Goal: Transaction & Acquisition: Obtain resource

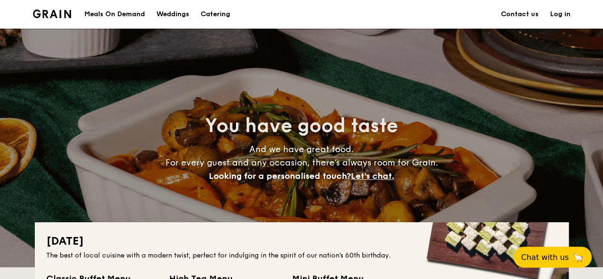
click at [221, 16] on h1 "Catering" at bounding box center [216, 14] width 30 height 29
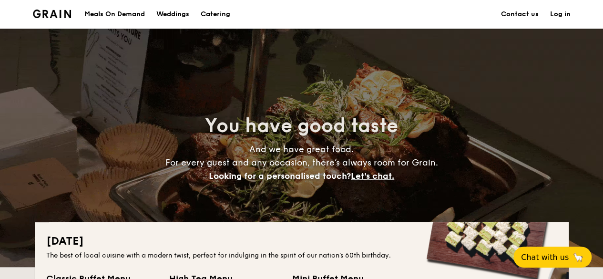
click at [131, 16] on div "Meals On Demand" at bounding box center [114, 14] width 61 height 29
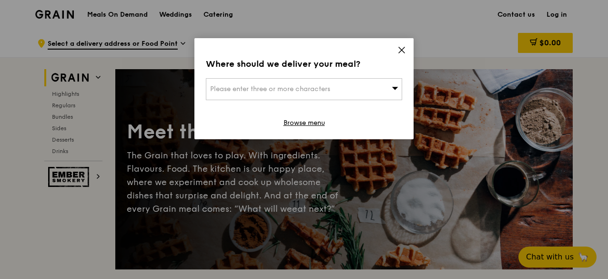
click at [405, 52] on icon at bounding box center [401, 50] width 9 height 9
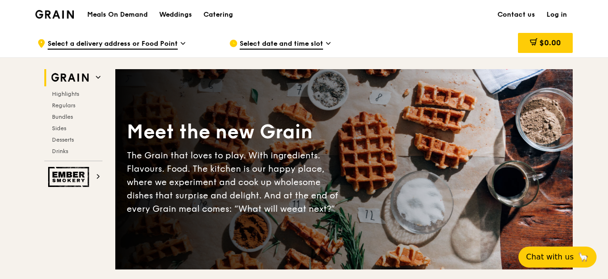
click at [62, 8] on div "Grain logo" at bounding box center [54, 14] width 39 height 29
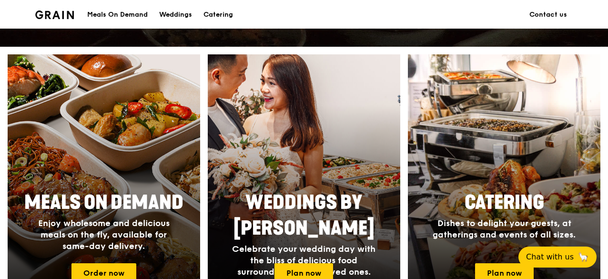
scroll to position [381, 0]
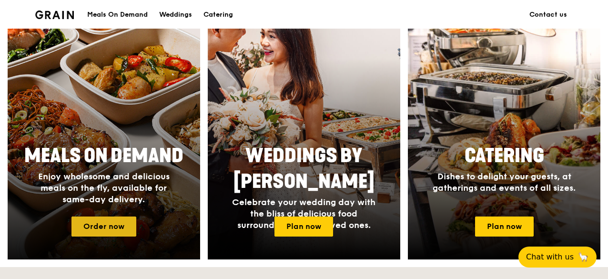
click at [112, 220] on link "Order now" at bounding box center [103, 226] width 65 height 20
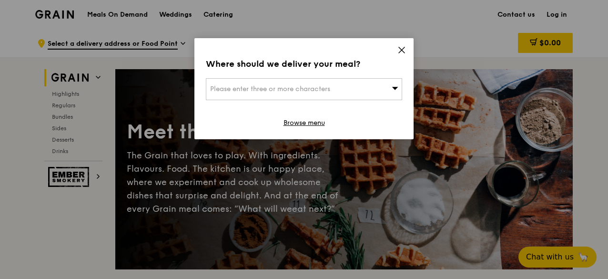
click at [403, 46] on icon at bounding box center [401, 50] width 9 height 9
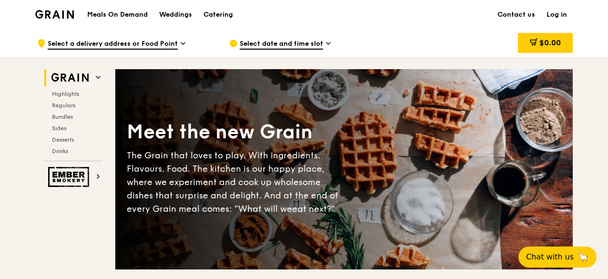
click at [61, 12] on img at bounding box center [54, 14] width 39 height 9
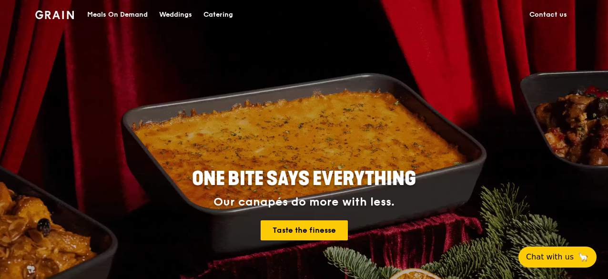
click at [216, 18] on div "Catering" at bounding box center [218, 14] width 30 height 29
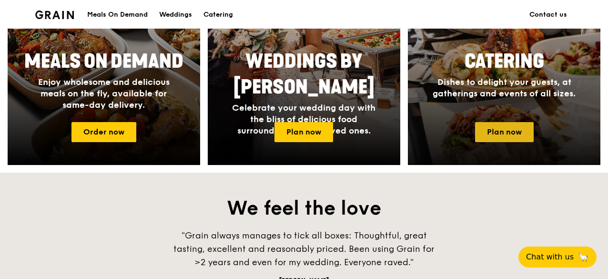
scroll to position [476, 0]
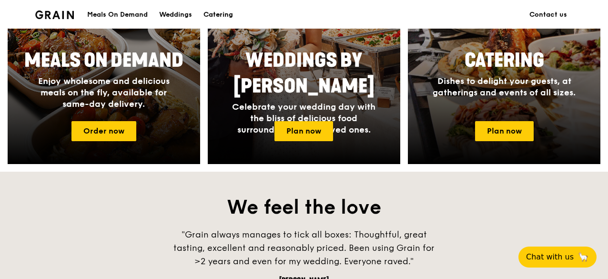
click at [224, 10] on div "Catering" at bounding box center [218, 14] width 30 height 29
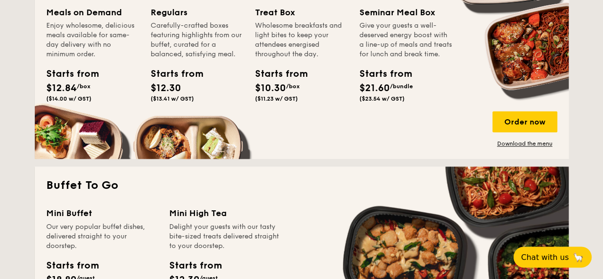
scroll to position [667, 0]
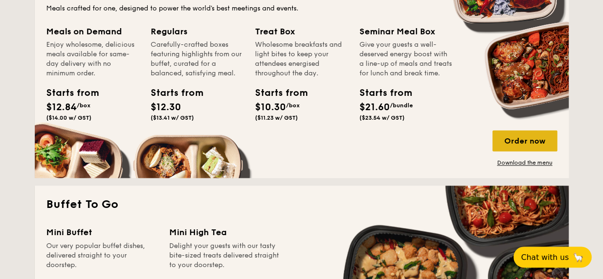
click at [521, 137] on div "Order now" at bounding box center [524, 140] width 65 height 21
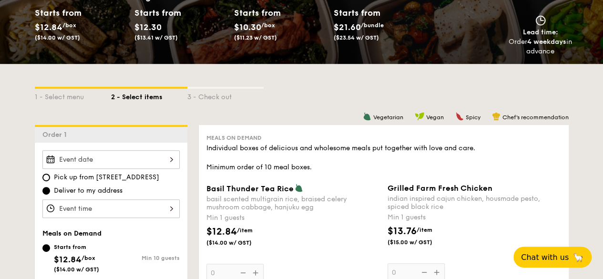
scroll to position [143, 0]
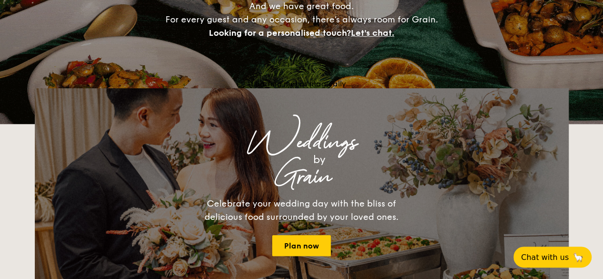
scroll to position [1709, 0]
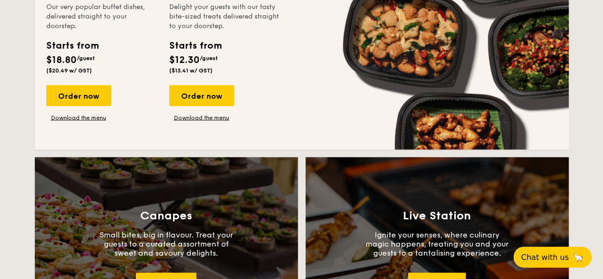
scroll to position [762, 0]
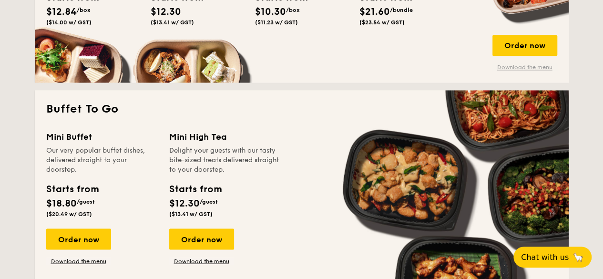
click at [533, 66] on link "Download the menu" at bounding box center [524, 67] width 65 height 8
